Goal: Obtain resource: Obtain resource

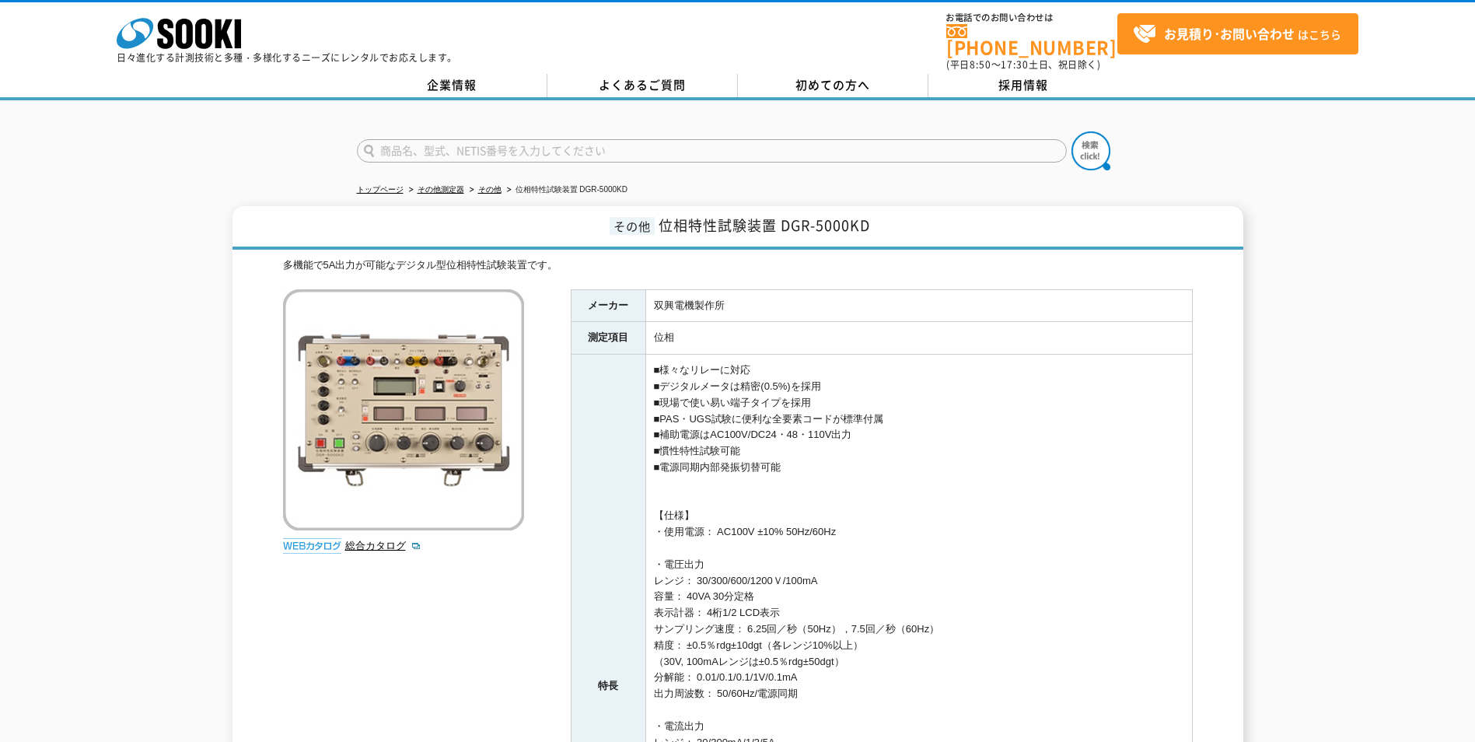
click at [369, 432] on img at bounding box center [403, 409] width 241 height 241
click at [379, 540] on link "総合カタログ" at bounding box center [383, 546] width 76 height 12
click at [420, 431] on img at bounding box center [403, 409] width 241 height 241
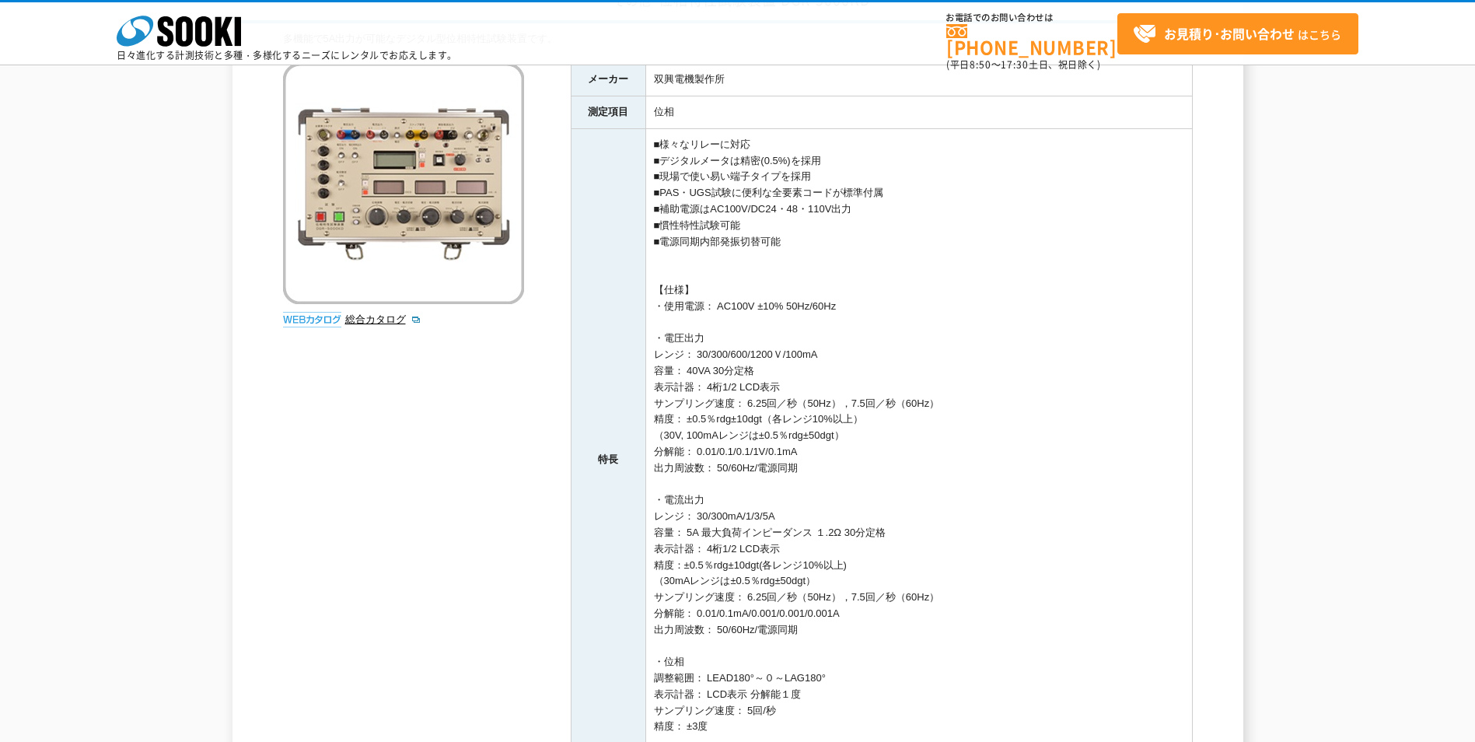
scroll to position [156, 0]
click at [307, 312] on img at bounding box center [312, 318] width 58 height 16
click at [371, 240] on img at bounding box center [403, 181] width 241 height 241
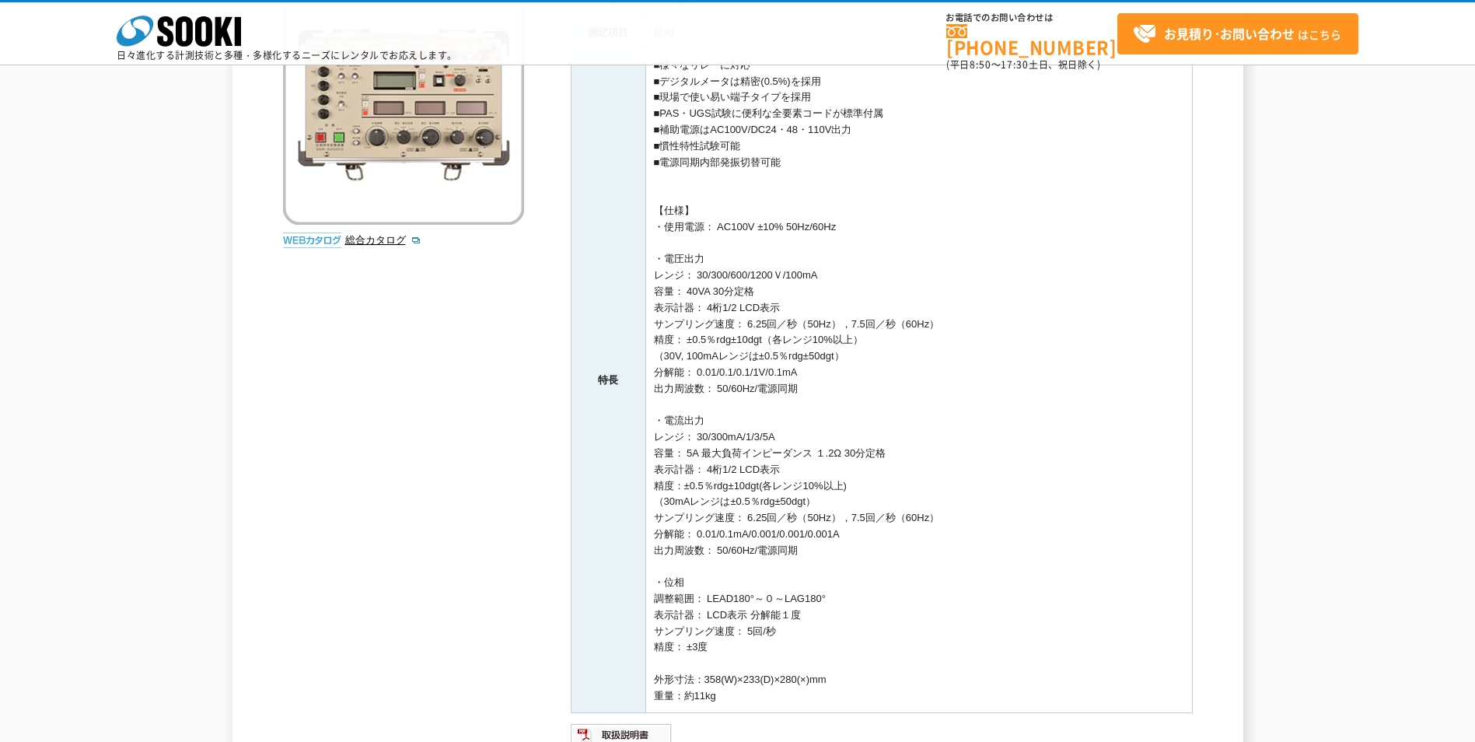
scroll to position [78, 0]
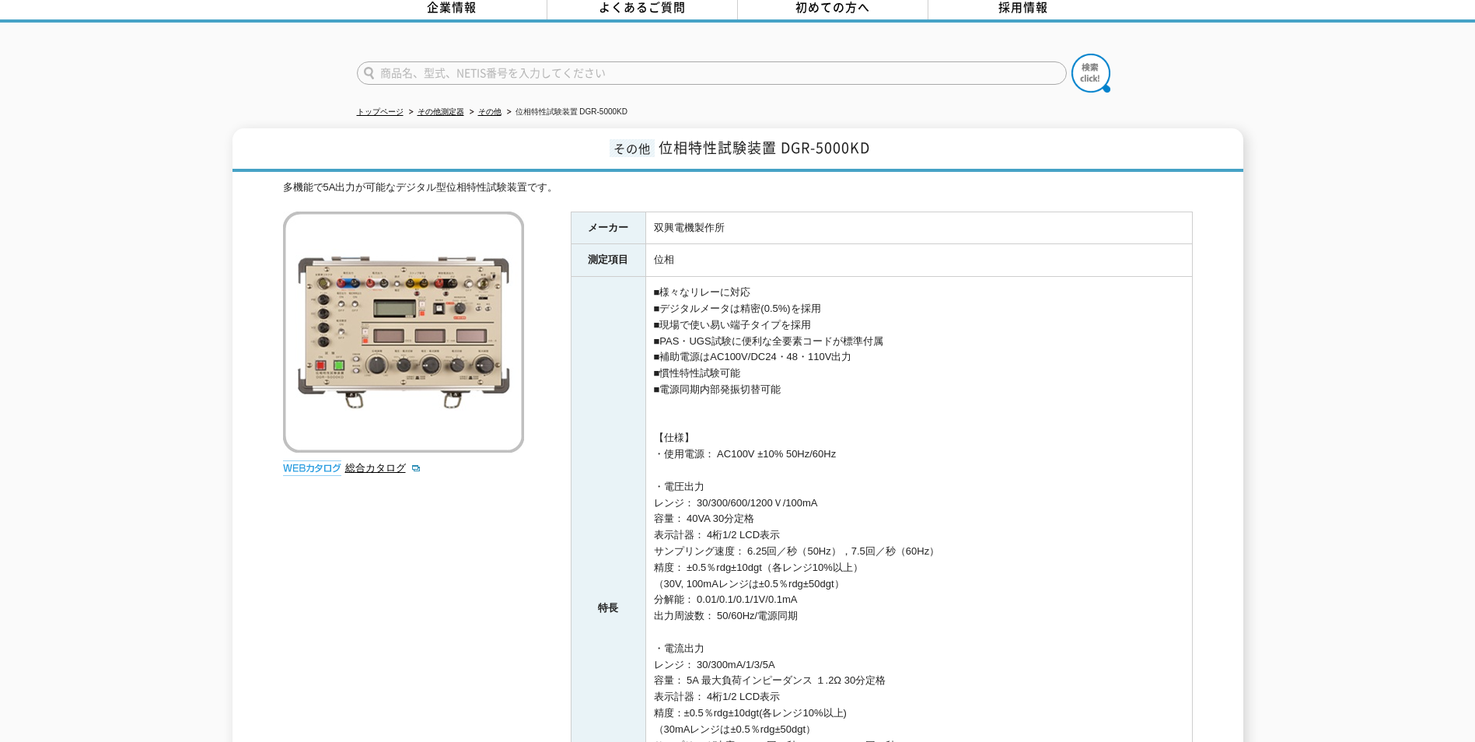
click at [380, 312] on img at bounding box center [403, 332] width 241 height 241
click at [358, 346] on img at bounding box center [403, 332] width 241 height 241
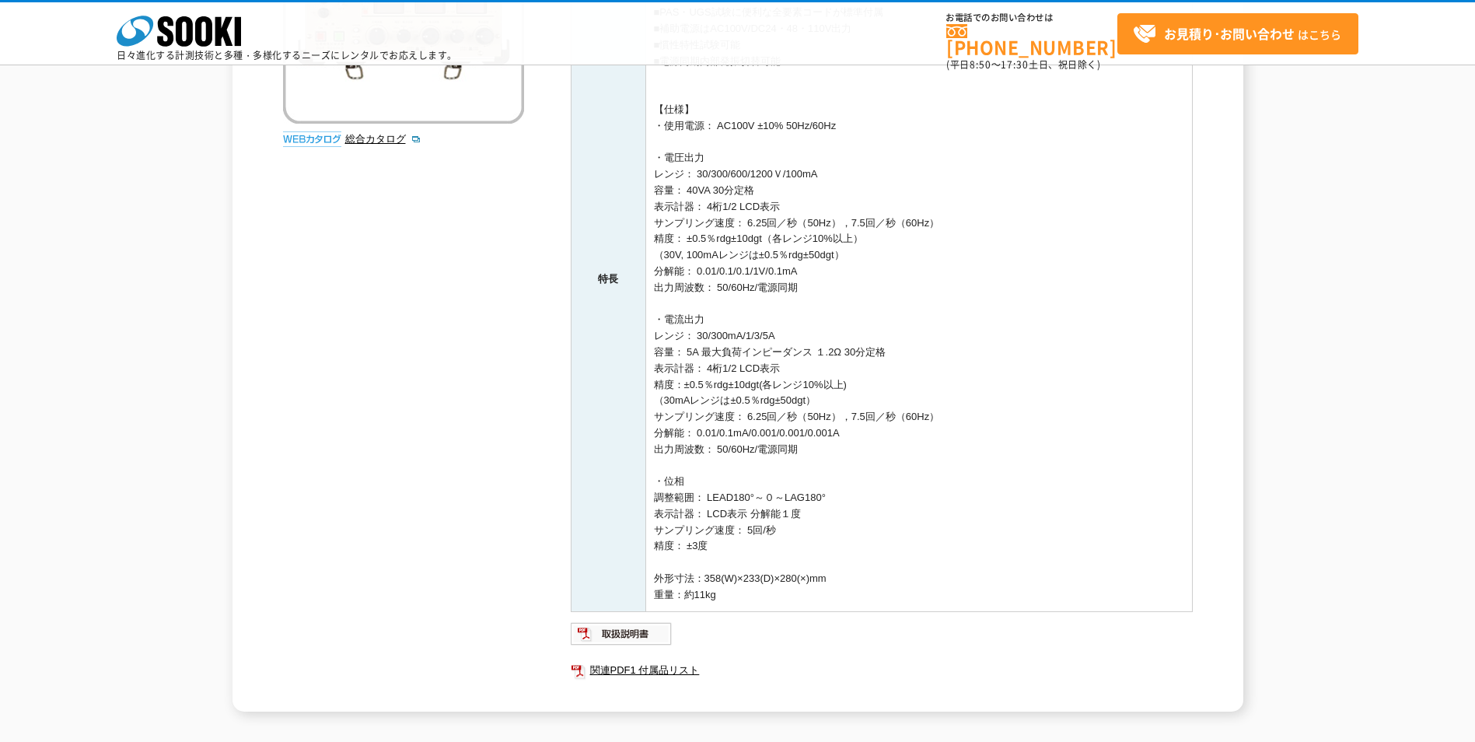
scroll to position [389, 0]
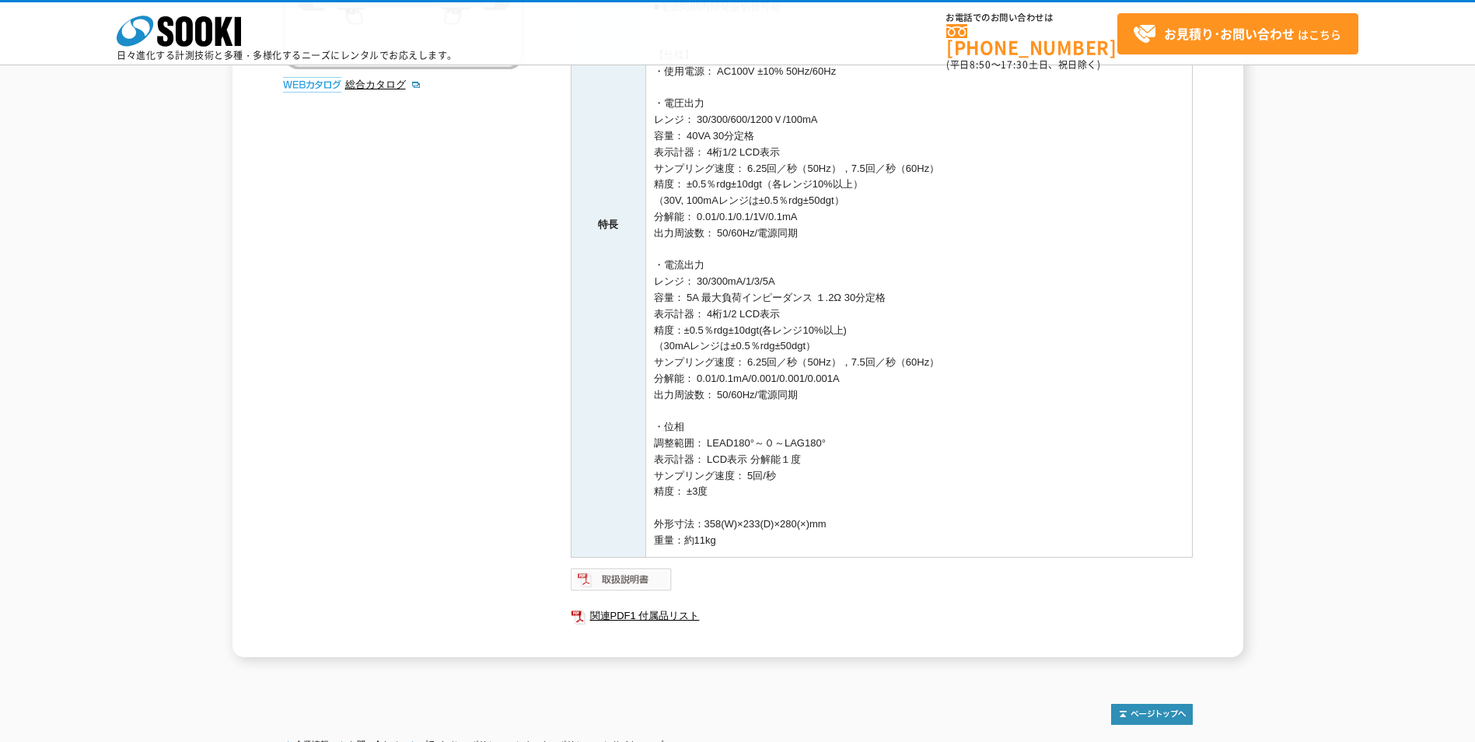
click at [627, 576] on img at bounding box center [622, 579] width 102 height 25
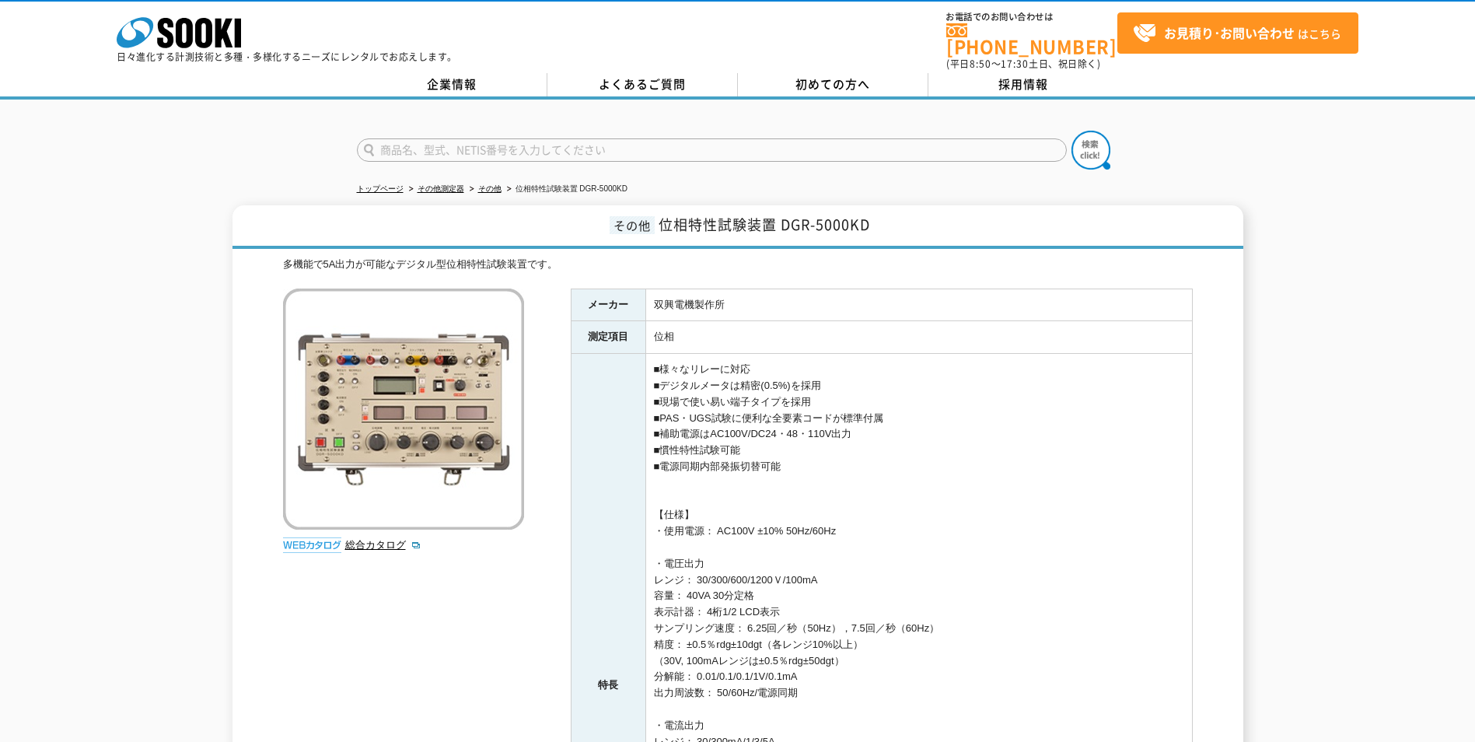
scroll to position [0, 0]
